Goal: Task Accomplishment & Management: Complete application form

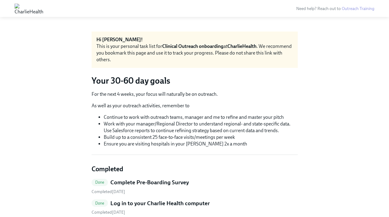
click at [191, 51] on div "This is your personal task list for Clinical Outreach onboarding at CharlieHeal…" at bounding box center [195, 53] width 197 height 20
click at [20, 9] on img at bounding box center [29, 9] width 29 height 10
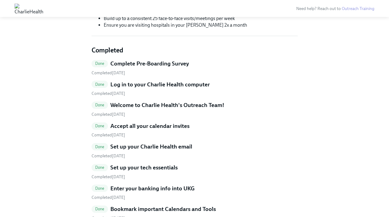
scroll to position [119, 0]
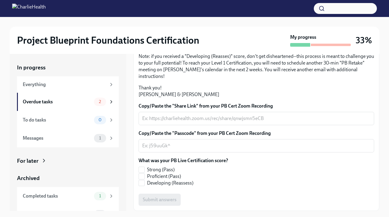
scroll to position [5, 0]
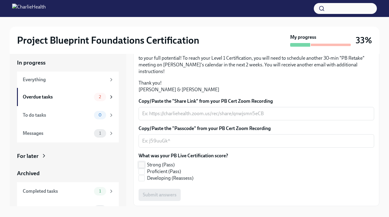
click at [142, 163] on input "Strong (Pass)" at bounding box center [141, 164] width 5 height 5
checkbox input "true"
click at [192, 137] on div "x ​" at bounding box center [257, 140] width 236 height 13
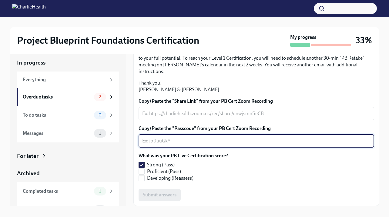
click at [206, 103] on label "Copy/Paste the "Share Link" from your PB Cert Zoom Recording" at bounding box center [257, 101] width 236 height 7
click at [206, 110] on textarea "Copy/Paste the "Share Link" from your PB Cert Zoom Recording" at bounding box center [256, 113] width 229 height 7
click at [154, 142] on textarea "Copy/Paste the "Passcode" from your PB Cert Zoom Recording" at bounding box center [256, 140] width 229 height 7
click at [165, 116] on textarea "Copy/Paste the "Share Link" from your PB Cert Zoom Recording" at bounding box center [256, 113] width 229 height 7
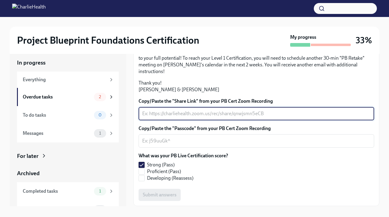
scroll to position [11, 0]
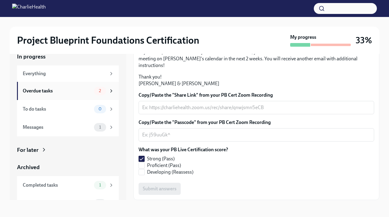
click at [102, 90] on span "2" at bounding box center [99, 91] width 9 height 5
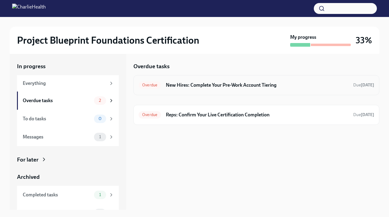
click at [207, 85] on h6 "New Hires: Complete Your Pre-Work Account Tiering" at bounding box center [257, 85] width 183 height 7
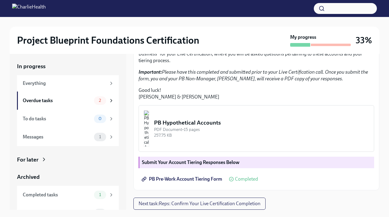
scroll to position [160, 0]
click at [197, 206] on span "Next task : Reps: Confirm Your Live Certification Completion" at bounding box center [200, 204] width 122 height 6
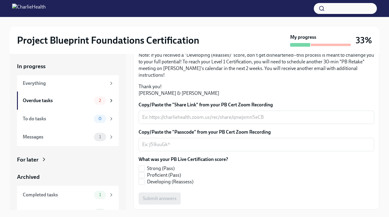
scroll to position [152, 0]
click at [141, 168] on input "Strong (Pass)" at bounding box center [141, 168] width 5 height 5
checkbox input "true"
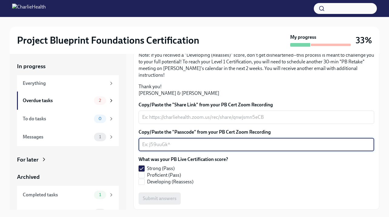
click at [197, 144] on textarea "Copy/Paste the "Passcode" from your PB Cert Zoom Recording" at bounding box center [256, 144] width 229 height 7
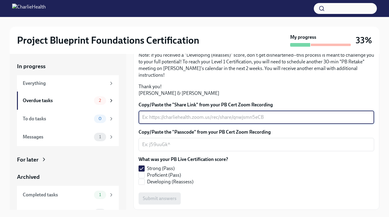
click at [199, 114] on textarea "Copy/Paste the "Share Link" from your PB Cert Zoom Recording" at bounding box center [256, 117] width 229 height 7
click at [185, 114] on textarea "Copy/Paste the "Share Link" from your PB Cert Zoom Recording" at bounding box center [256, 117] width 229 height 7
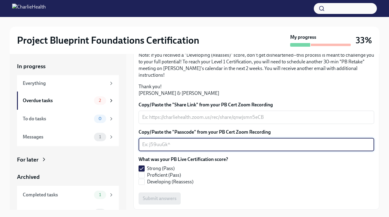
click at [168, 146] on textarea "Copy/Paste the "Passcode" from your PB Cert Zoom Recording" at bounding box center [256, 144] width 229 height 7
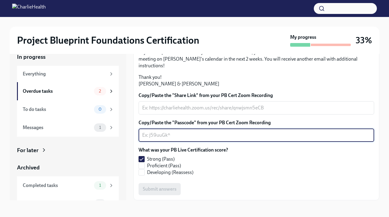
scroll to position [0, 0]
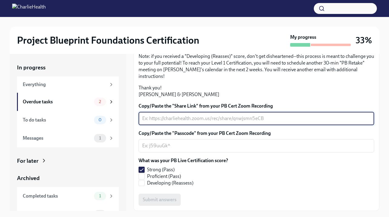
click at [162, 116] on textarea "Copy/Paste the "Share Link" from your PB Cert Zoom Recording" at bounding box center [256, 118] width 229 height 7
click at [159, 143] on textarea "Copy/Paste the "Passcode" from your PB Cert Zoom Recording" at bounding box center [256, 145] width 229 height 7
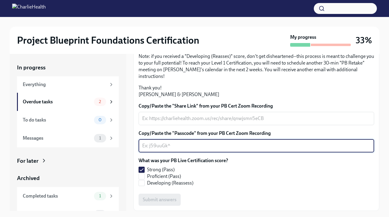
type textarea "M"
type textarea "N/a"
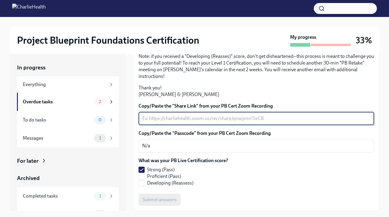
click at [195, 120] on textarea "Copy/Paste the "Share Link" from your PB Cert Zoom Recording" at bounding box center [256, 118] width 229 height 7
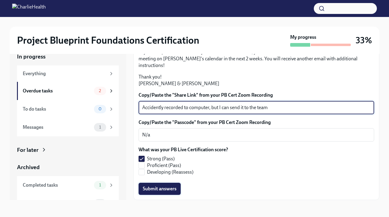
type textarea "Accidently recorded to computer, but I can send it to the team"
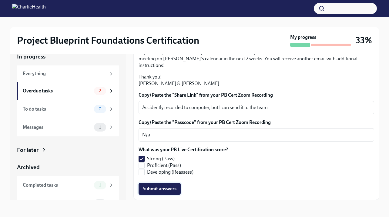
click at [170, 189] on span "Submit answers" at bounding box center [160, 189] width 34 height 6
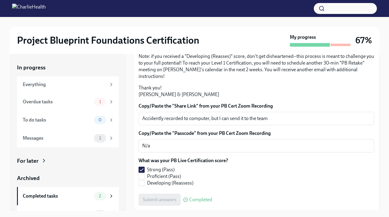
scroll to position [152, 0]
click at [72, 107] on div "Overdue tasks 1" at bounding box center [68, 102] width 102 height 18
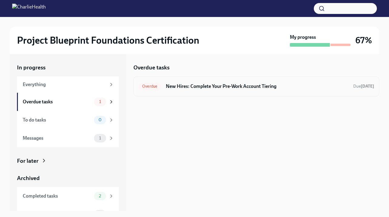
click at [212, 90] on div "Overdue New Hires: Complete Your Pre-Work Account Tiering Due Sep 8th" at bounding box center [257, 87] width 236 height 10
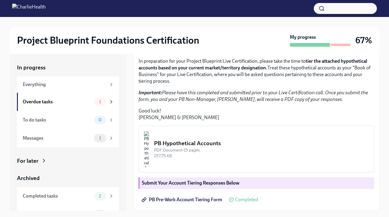
scroll to position [141, 0]
click at [168, 186] on strong "Submit Your Account Tiering Responses Below" at bounding box center [191, 183] width 98 height 6
click at [217, 184] on strong "Submit Your Account Tiering Responses Below" at bounding box center [191, 183] width 98 height 6
click at [250, 200] on span "Completed" at bounding box center [246, 200] width 23 height 5
click at [187, 205] on link "PB Pre-Work Account Tiering Form" at bounding box center [183, 200] width 88 height 12
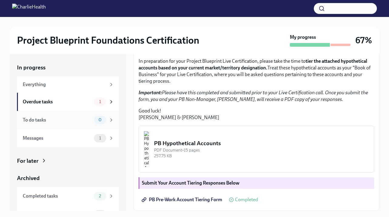
click at [72, 122] on div "To do tasks" at bounding box center [57, 120] width 69 height 7
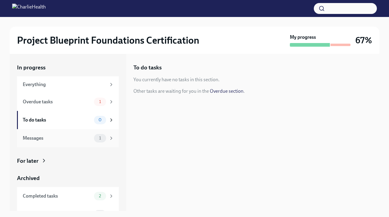
click at [67, 143] on div "Messages 1" at bounding box center [68, 138] width 102 height 18
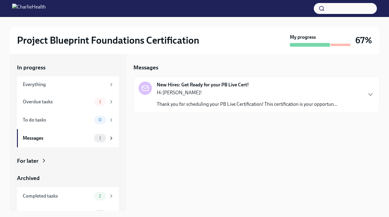
click at [227, 97] on div "Hi Maddie! Thank you for scheduling your PB Live Certification! This certificat…" at bounding box center [247, 99] width 181 height 18
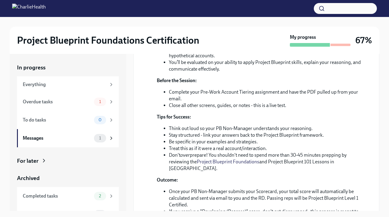
scroll to position [239, 0]
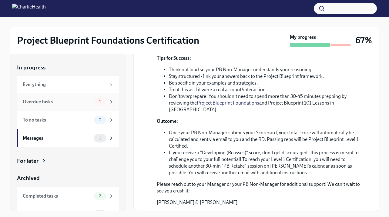
click at [66, 100] on div "Overdue tasks" at bounding box center [57, 102] width 69 height 7
